Goal: Navigation & Orientation: Find specific page/section

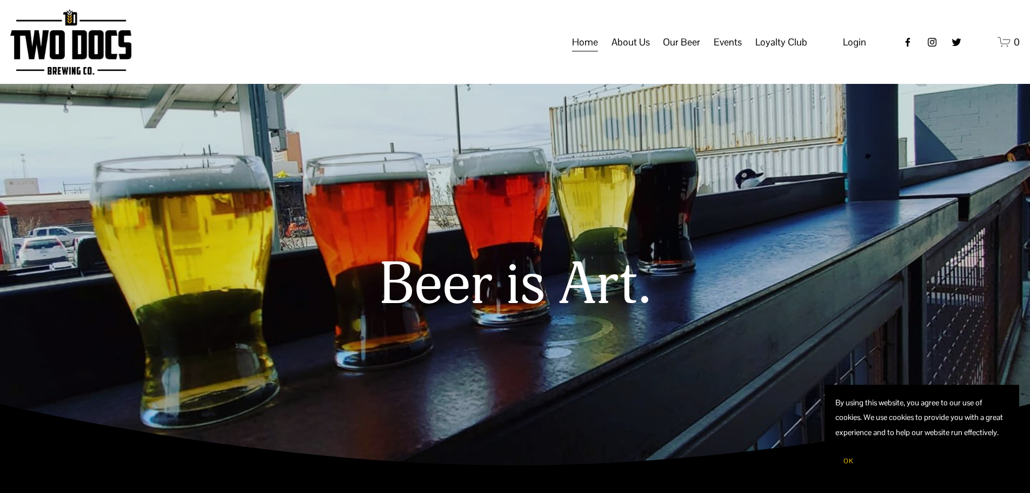
click at [0, 0] on span "Taproom Menu" at bounding box center [0, 0] width 0 height 0
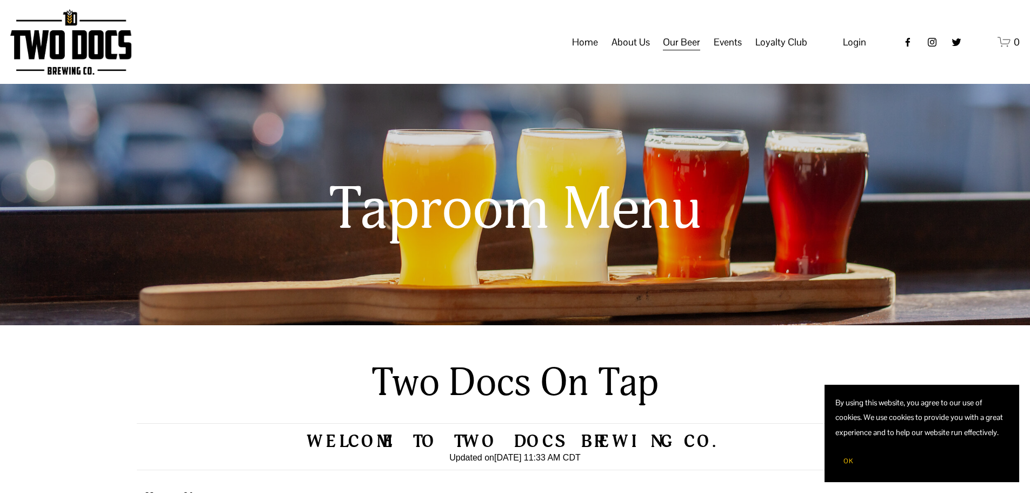
click at [0, 0] on span "Distribution Map" at bounding box center [0, 0] width 0 height 0
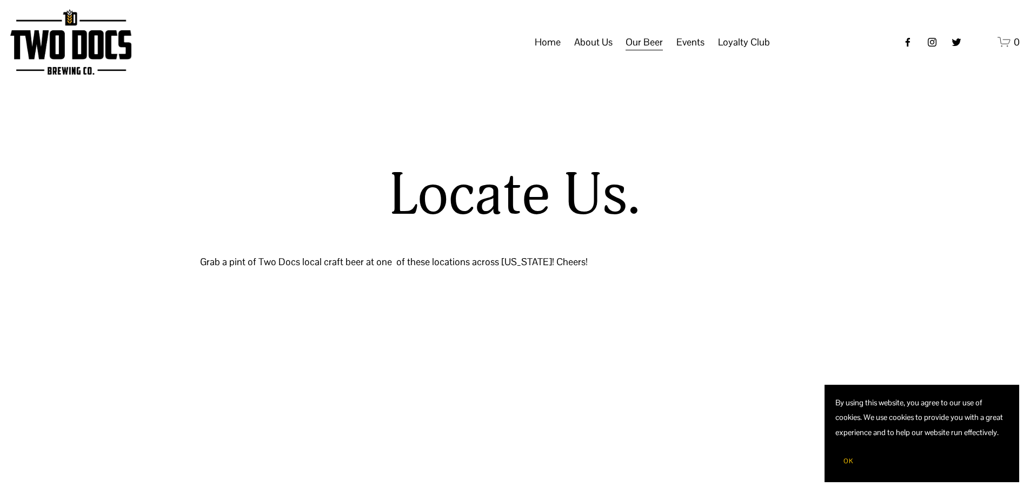
select select "**"
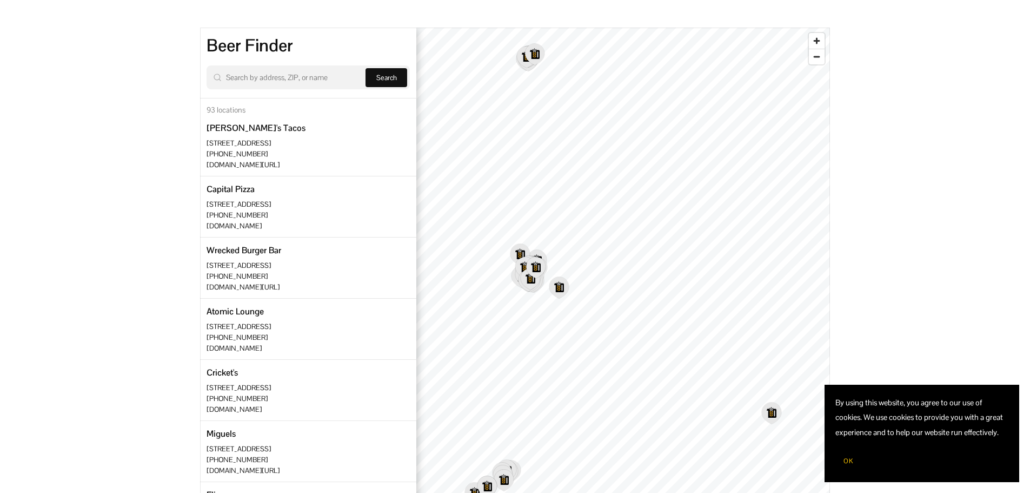
scroll to position [270, 0]
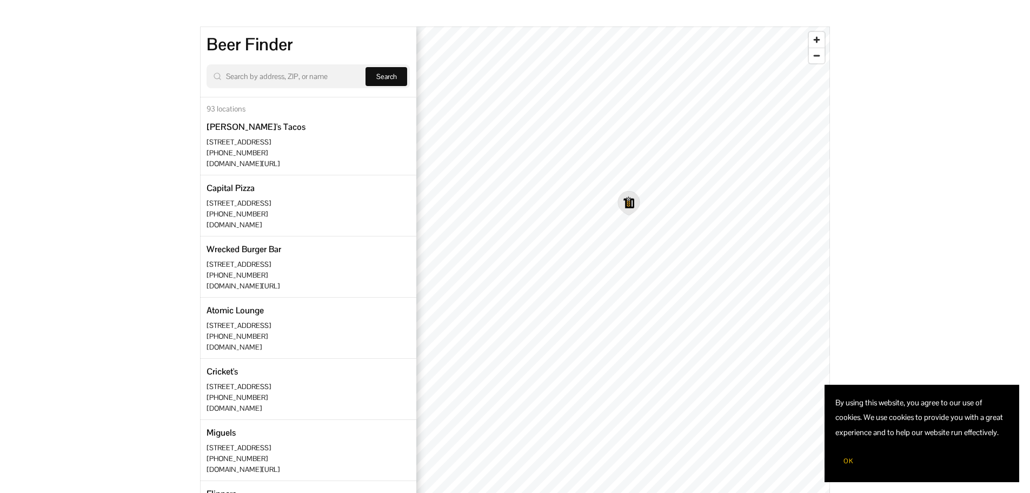
click at [633, 207] on icon "Map marker" at bounding box center [629, 202] width 21 height 23
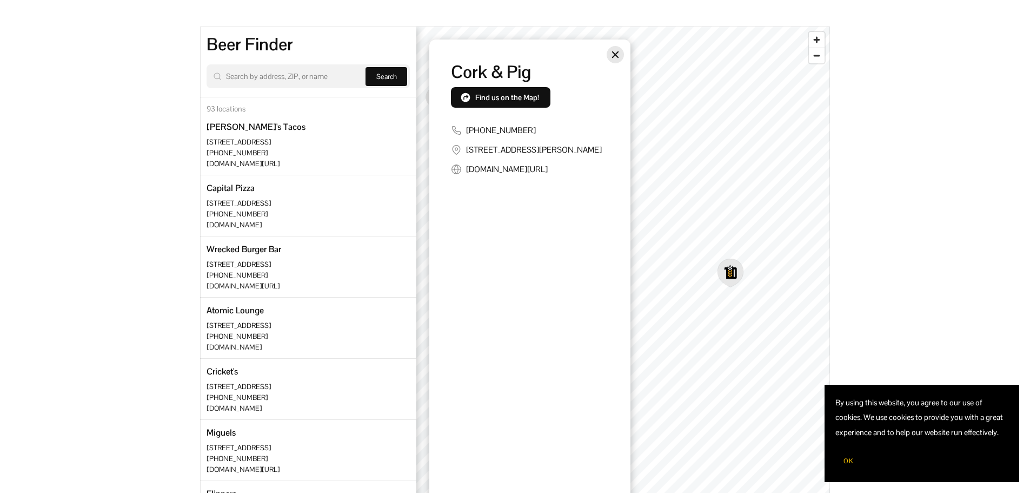
click at [614, 54] on icon "Close" at bounding box center [615, 54] width 6 height 6
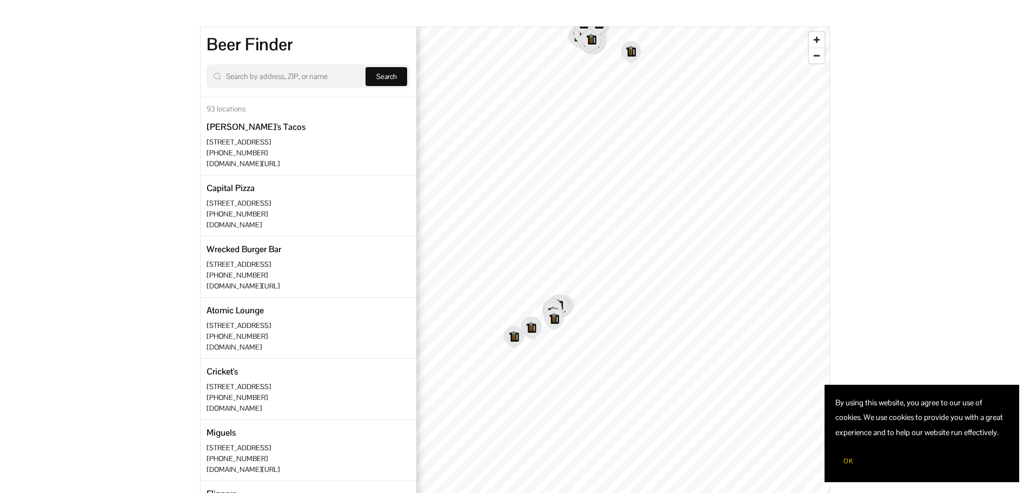
click at [833, 208] on div "Locate Us. Grab a pint of Two Docs local craft beer at one of these locations a…" at bounding box center [515, 206] width 1030 height 626
click at [743, 187] on icon "Map marker" at bounding box center [738, 182] width 21 height 23
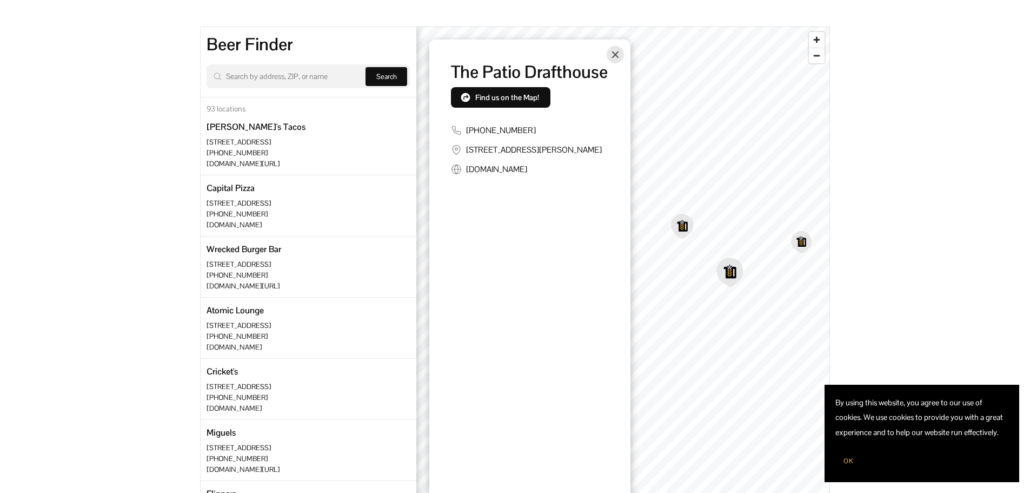
click at [682, 229] on icon "Map marker" at bounding box center [682, 226] width 21 height 23
click at [616, 54] on icon "Close" at bounding box center [615, 54] width 6 height 6
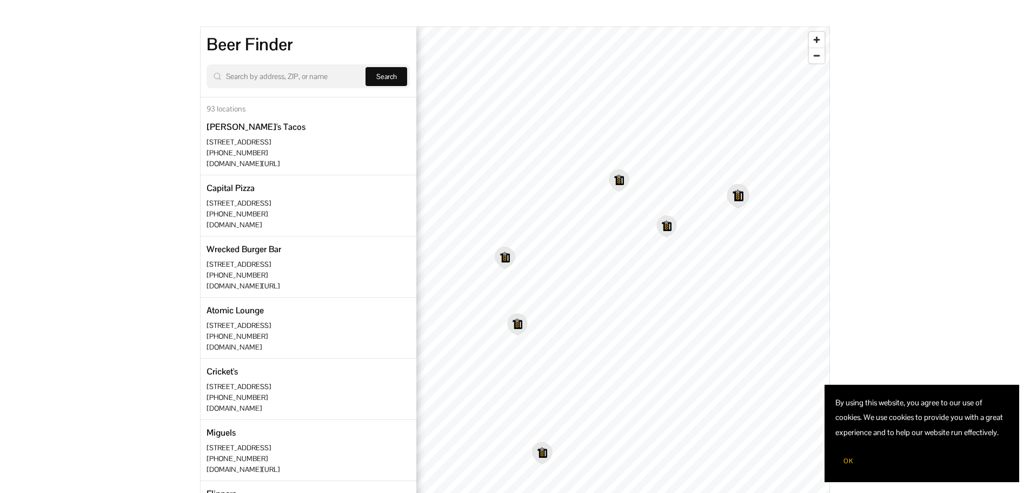
click at [741, 197] on icon "Map marker" at bounding box center [738, 195] width 21 height 23
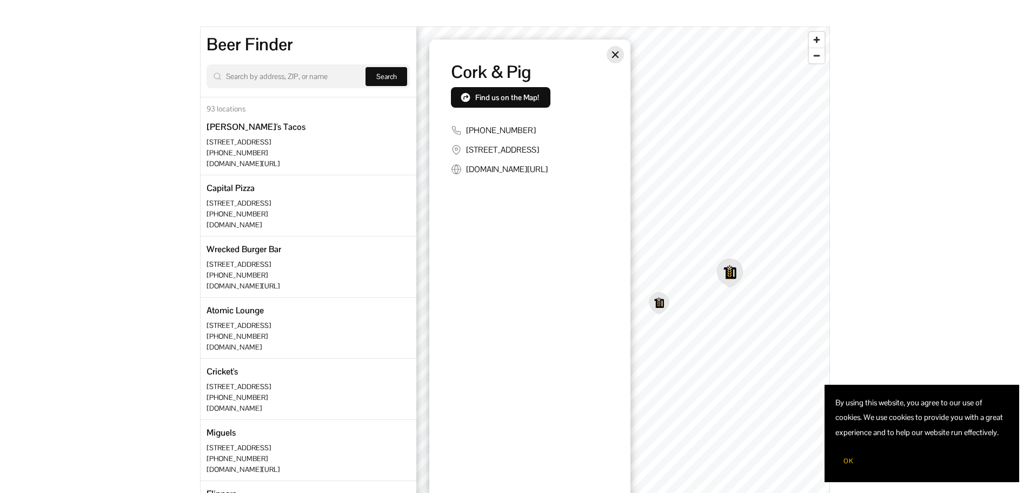
click at [618, 56] on icon "Close" at bounding box center [615, 54] width 9 height 9
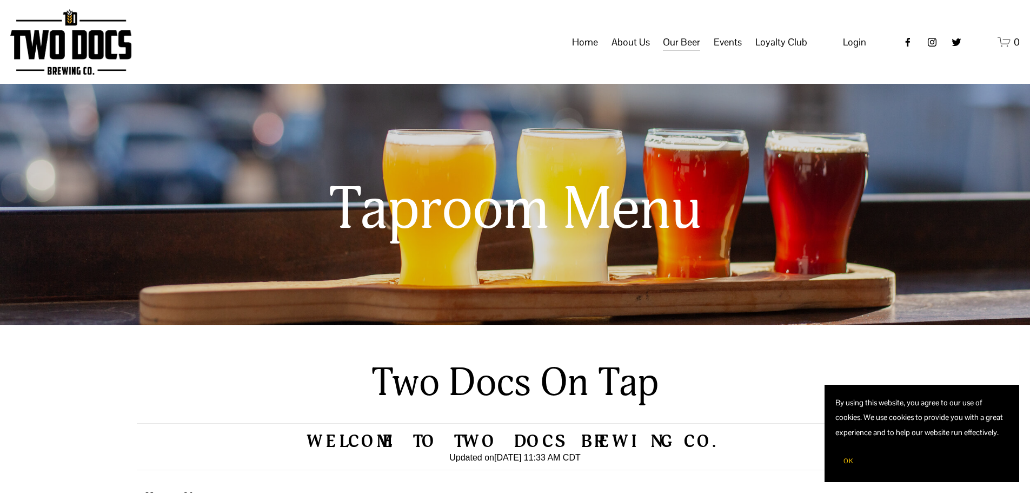
click at [0, 0] on span "Raiderland RED" at bounding box center [0, 0] width 0 height 0
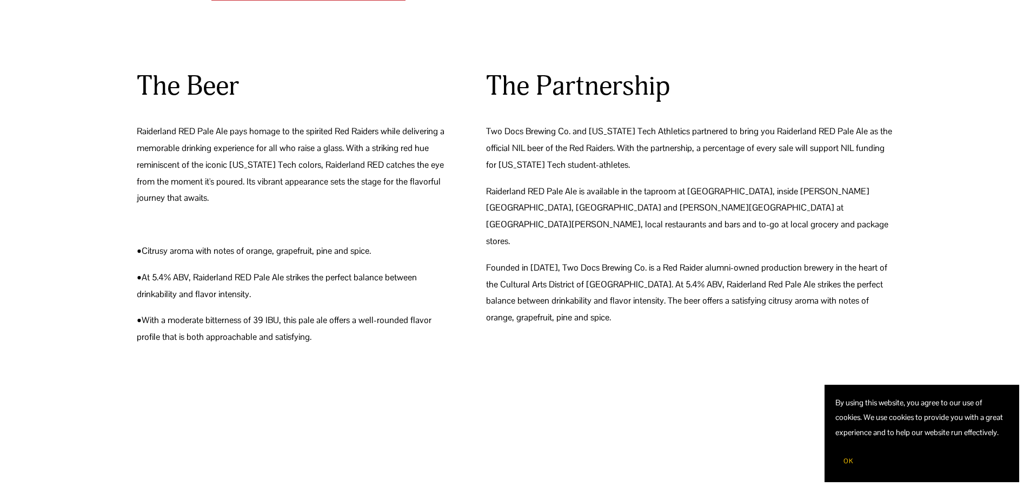
scroll to position [433, 0]
